Goal: Task Accomplishment & Management: Manage account settings

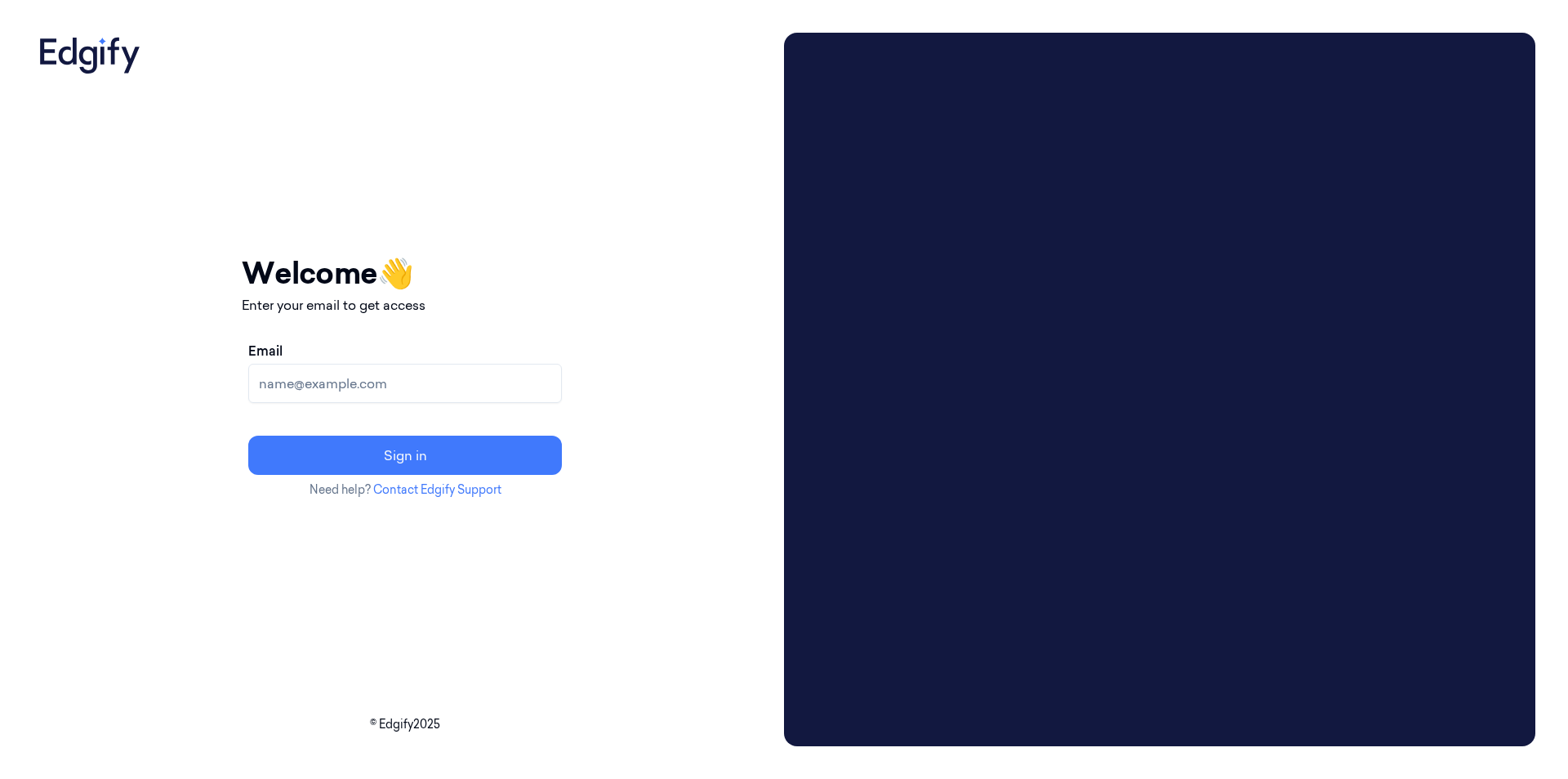
click at [354, 383] on input "Email" at bounding box center [405, 384] width 314 height 39
drag, startPoint x: 354, startPoint y: 383, endPoint x: 466, endPoint y: 512, distance: 170.8
click at [466, 512] on div "Your session expired - please log in again Email sent - check your inbox for th…" at bounding box center [404, 375] width 326 height 683
type input "[PERSON_NAME][EMAIL_ADDRESS][DOMAIN_NAME]"
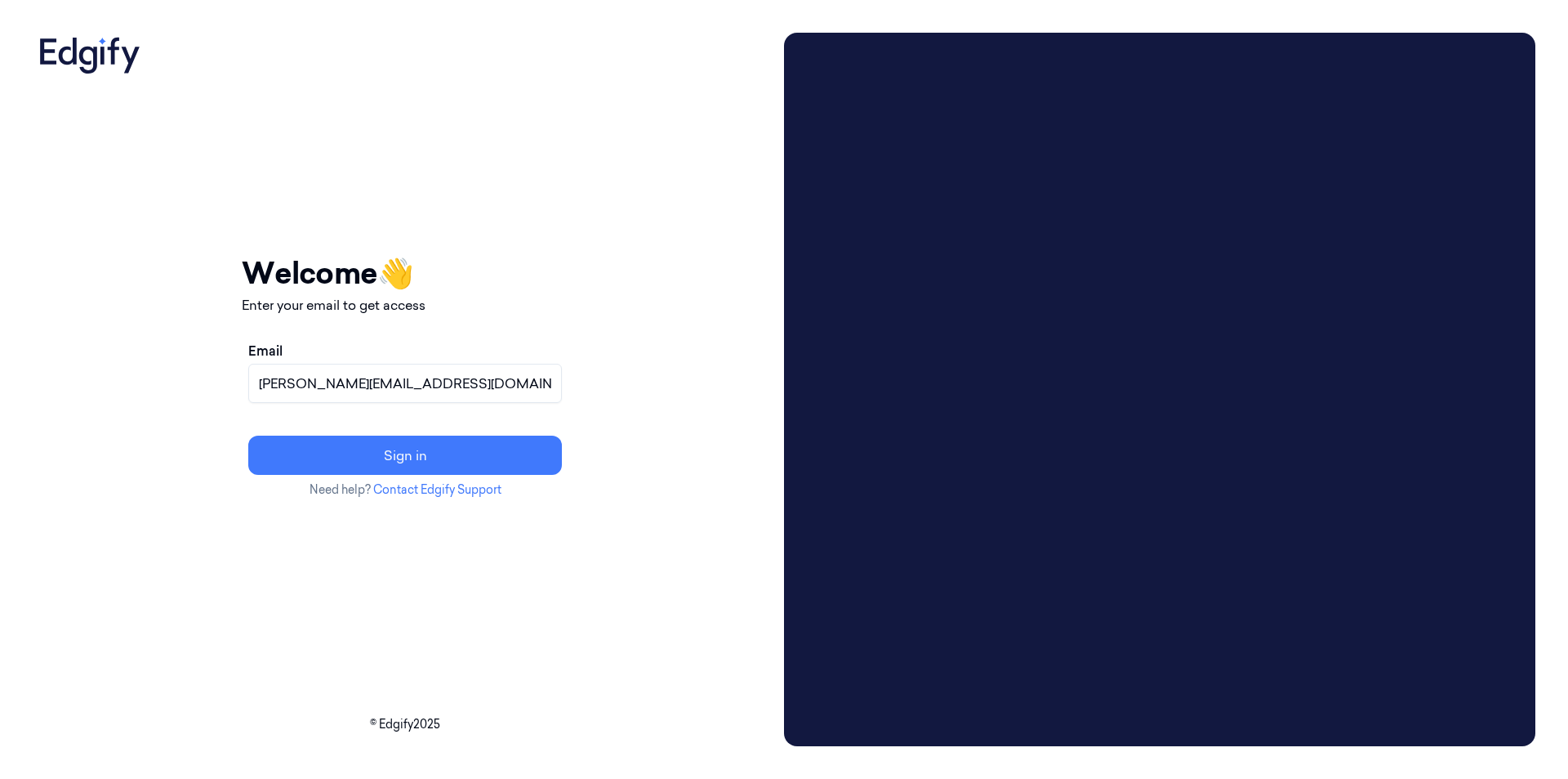
click at [569, 253] on h1 "Welcome 👋" at bounding box center [404, 272] width 326 height 44
click at [528, 449] on button "Sign in" at bounding box center [405, 455] width 314 height 39
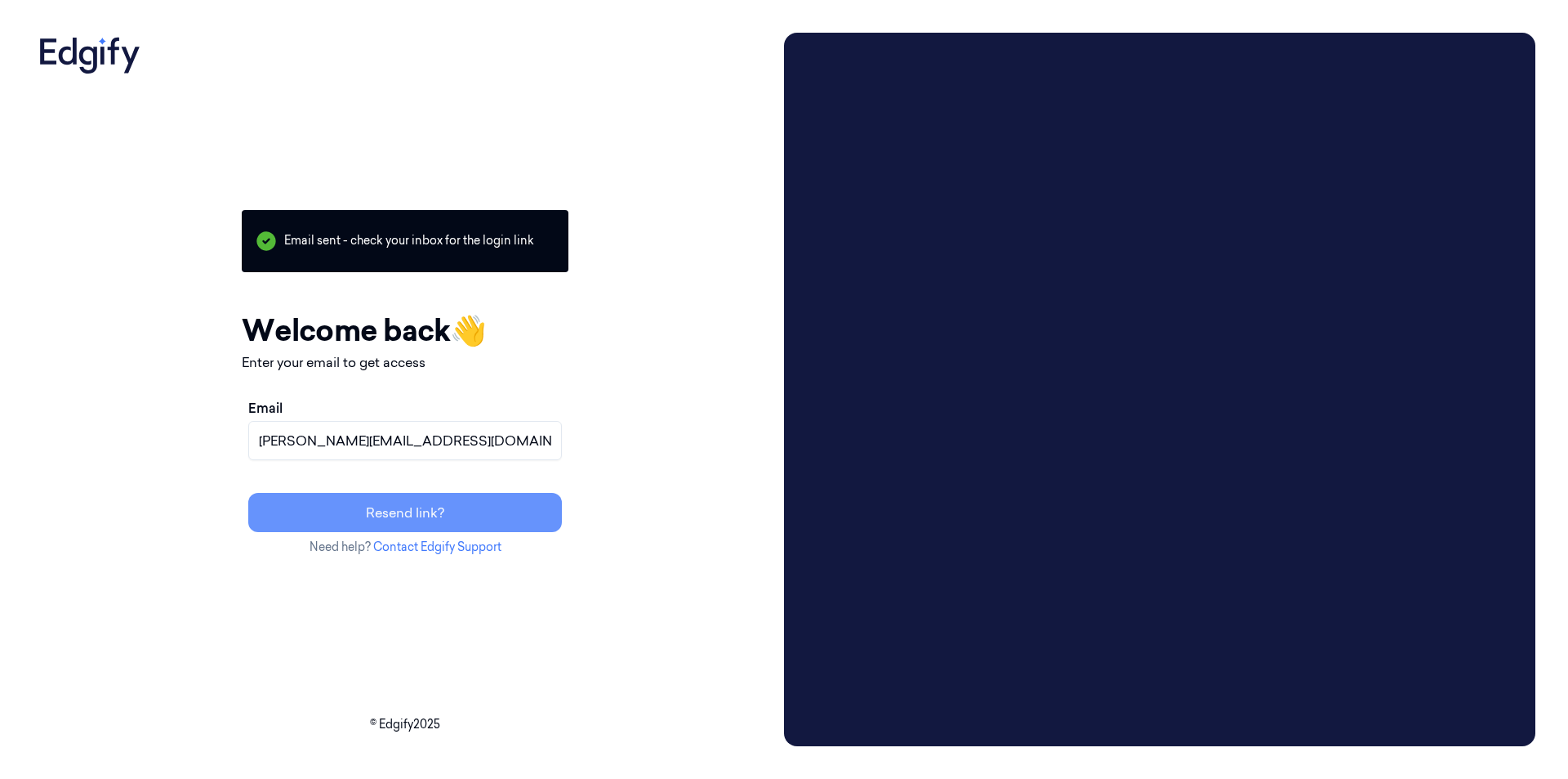
click at [482, 517] on button "Resend link?" at bounding box center [405, 512] width 314 height 39
click at [376, 407] on div "Email [PERSON_NAME][EMAIL_ADDRESS][DOMAIN_NAME]" at bounding box center [405, 428] width 314 height 62
click at [383, 442] on input "[PERSON_NAME][EMAIL_ADDRESS][DOMAIN_NAME]" at bounding box center [405, 440] width 314 height 39
click at [425, 504] on button "Resend link?" at bounding box center [405, 512] width 314 height 39
